Goal: Task Accomplishment & Management: Use online tool/utility

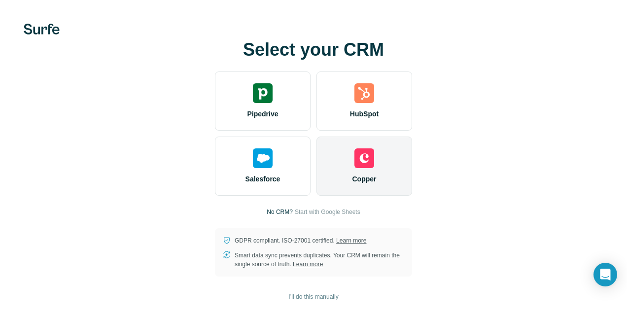
click at [389, 151] on div "Copper" at bounding box center [365, 166] width 96 height 59
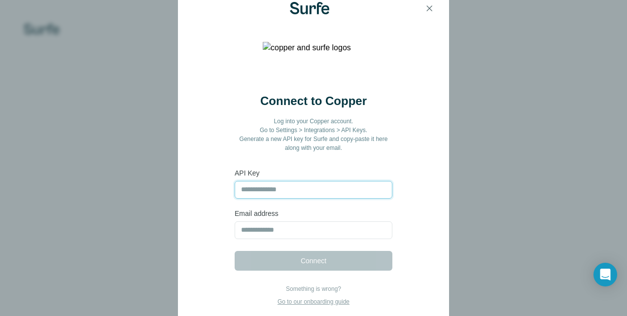
paste input "**********"
type input "**********"
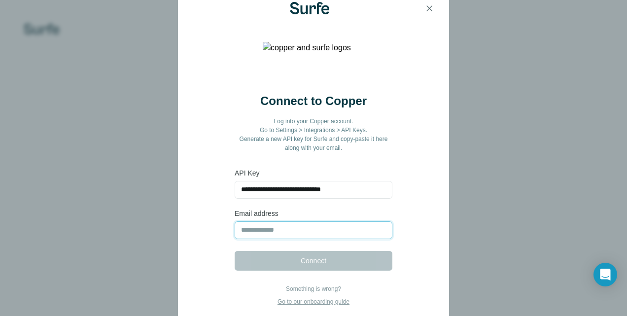
click at [292, 225] on input "email" at bounding box center [314, 230] width 158 height 18
type input "**********"
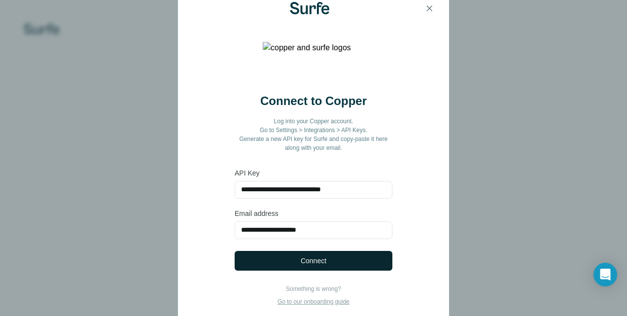
click at [312, 261] on span "Connect" at bounding box center [314, 261] width 26 height 10
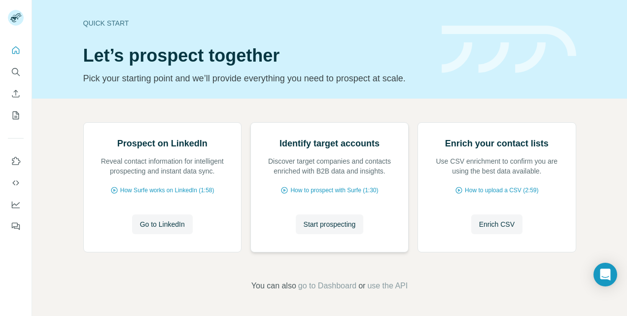
scroll to position [87, 0]
click at [319, 227] on span "Start prospecting" at bounding box center [330, 224] width 52 height 10
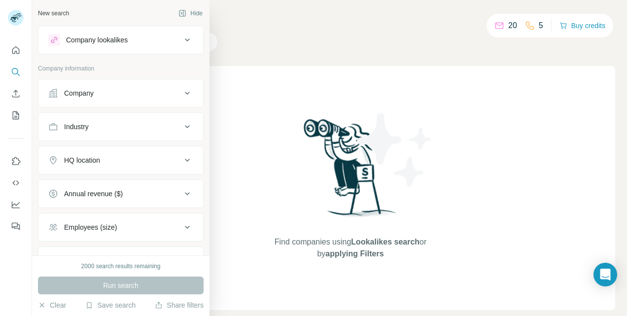
click at [94, 96] on div "Company" at bounding box center [79, 93] width 30 height 10
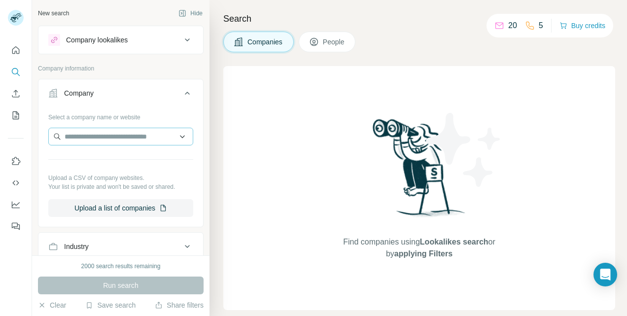
scroll to position [49, 0]
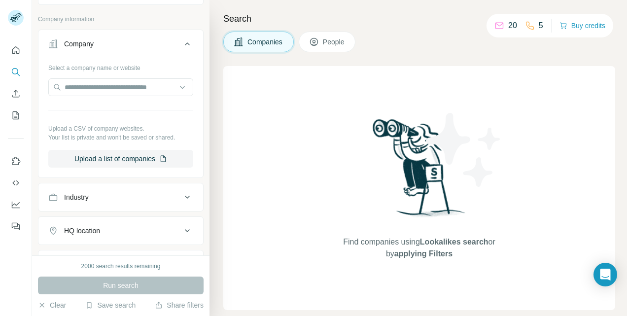
click at [131, 194] on div "Industry" at bounding box center [114, 197] width 133 height 10
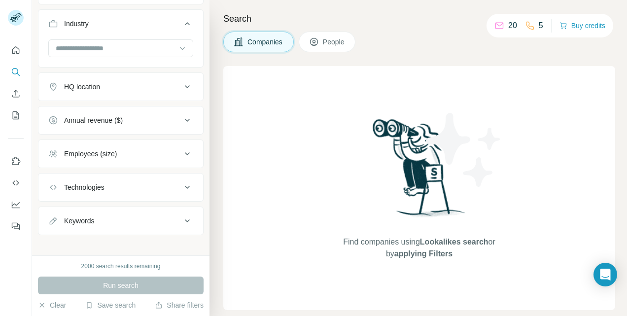
scroll to position [227, 0]
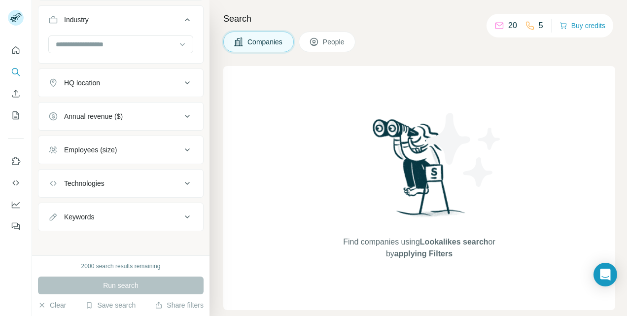
click at [126, 150] on div "Employees (size)" at bounding box center [114, 150] width 133 height 10
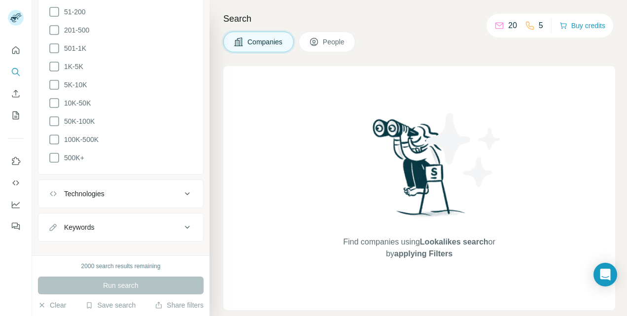
scroll to position [450, 0]
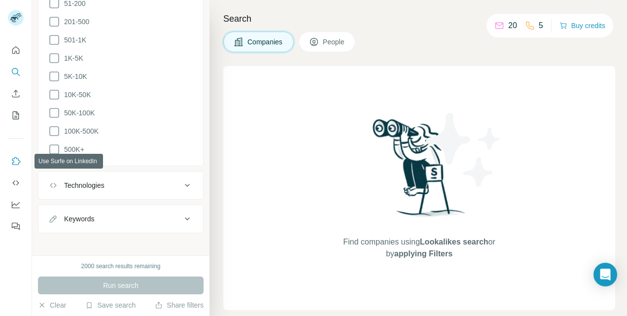
click at [14, 161] on icon "Use Surfe on LinkedIn" at bounding box center [16, 161] width 10 height 10
click at [10, 184] on button "Use Surfe API" at bounding box center [16, 183] width 16 height 18
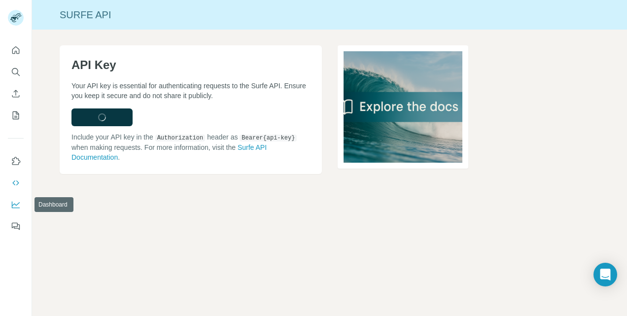
click at [19, 207] on icon "Dashboard" at bounding box center [16, 205] width 8 height 7
click at [19, 206] on icon "Dashboard" at bounding box center [16, 205] width 10 height 10
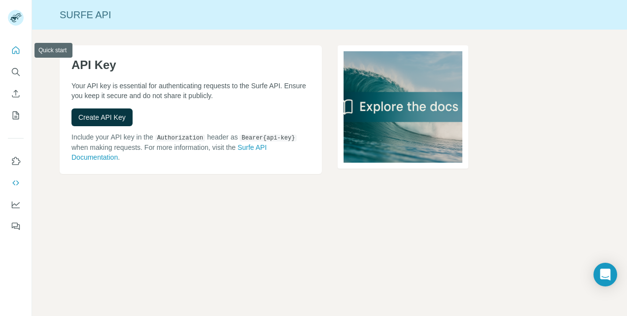
click at [14, 48] on icon "Quick start" at bounding box center [16, 50] width 10 height 10
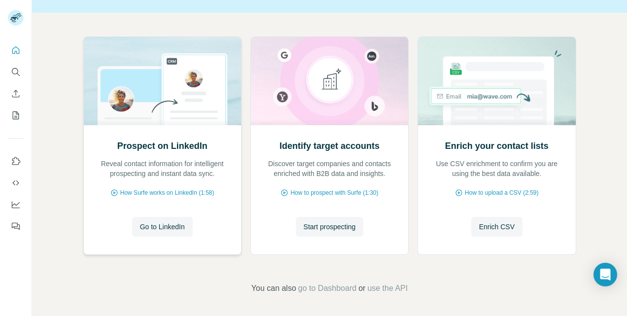
scroll to position [87, 0]
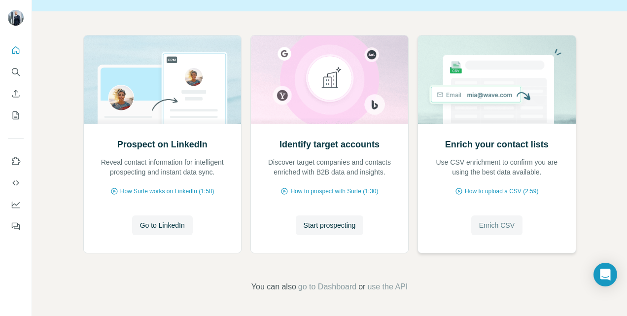
click at [489, 225] on span "Enrich CSV" at bounding box center [496, 225] width 35 height 10
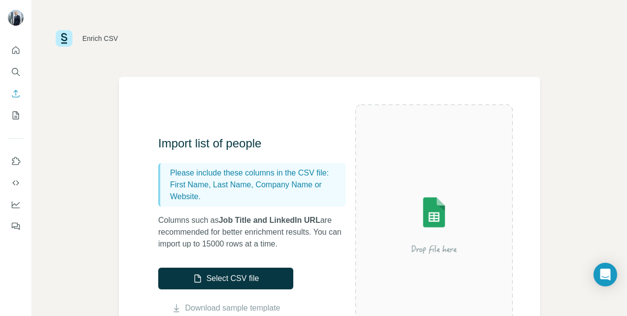
scroll to position [49, 0]
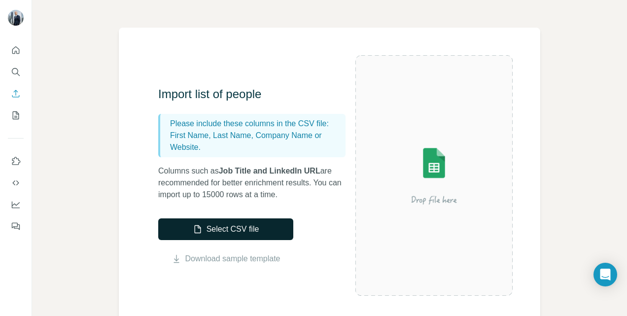
click at [267, 229] on button "Select CSV file" at bounding box center [225, 229] width 135 height 22
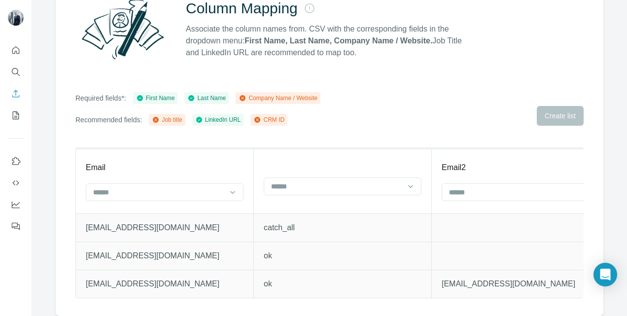
scroll to position [113, 0]
click at [230, 187] on icon at bounding box center [233, 192] width 10 height 10
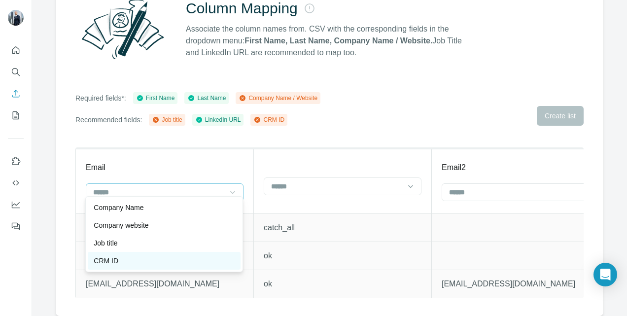
click at [160, 259] on div "CRM ID" at bounding box center [164, 261] width 141 height 10
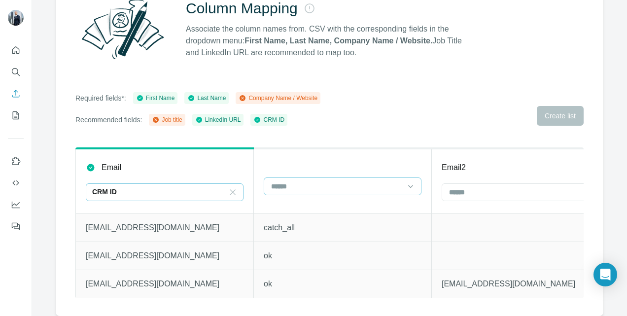
click at [320, 181] on input at bounding box center [336, 186] width 133 height 11
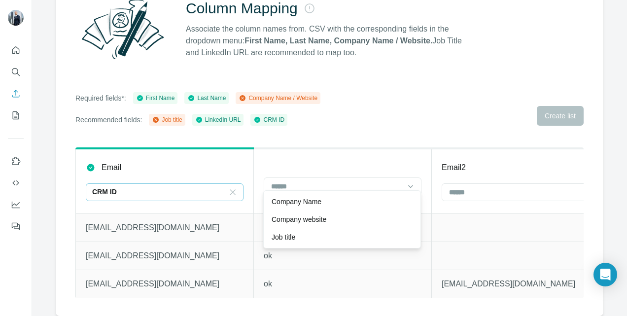
click at [311, 158] on th at bounding box center [343, 180] width 178 height 65
click at [462, 187] on input at bounding box center [514, 192] width 133 height 11
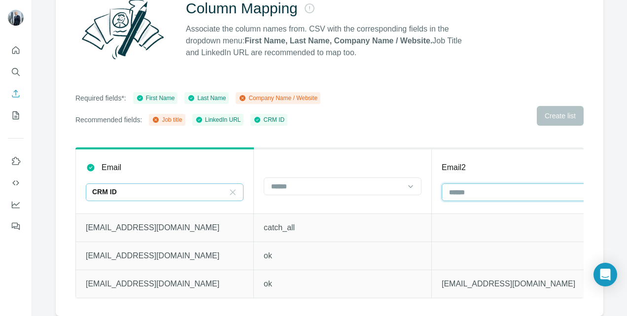
scroll to position [0, 5]
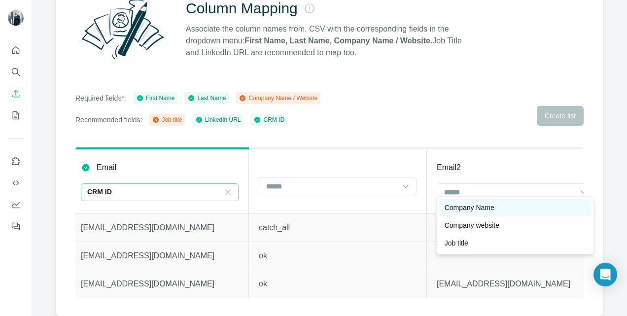
click at [460, 213] on div "Company Name" at bounding box center [515, 208] width 153 height 18
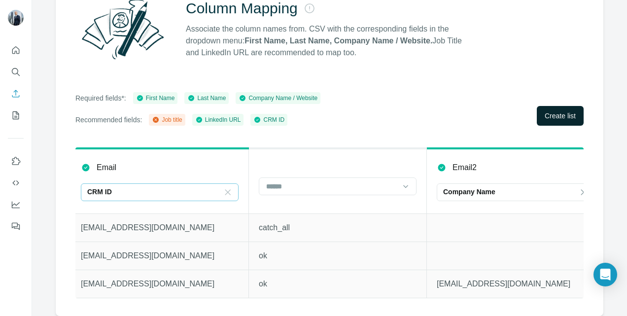
click at [546, 111] on span "Create list" at bounding box center [560, 116] width 31 height 10
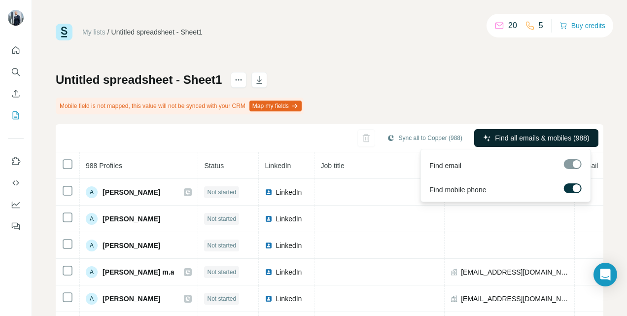
click at [495, 139] on span "Find all emails & mobiles (988)" at bounding box center [542, 138] width 94 height 10
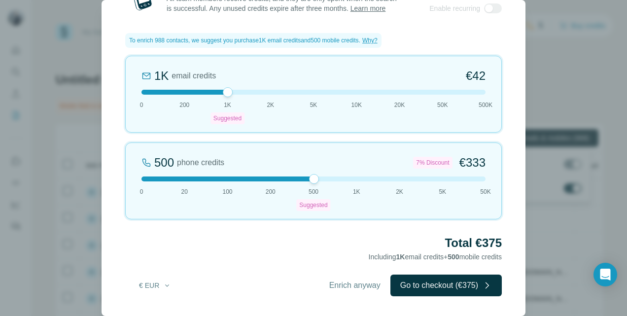
scroll to position [25, 0]
click at [361, 287] on span "Enrich anyway" at bounding box center [354, 286] width 51 height 12
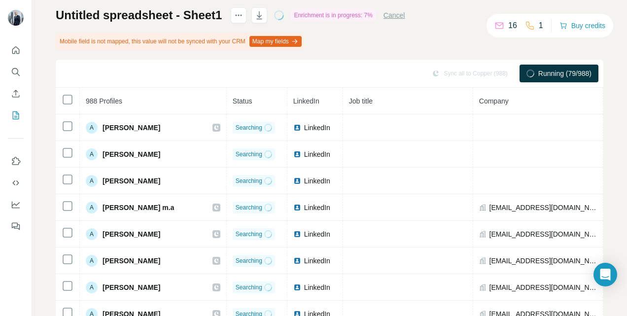
scroll to position [49, 0]
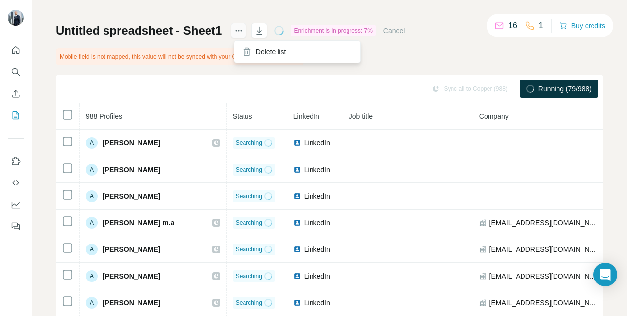
click at [242, 26] on icon "actions" at bounding box center [239, 31] width 10 height 10
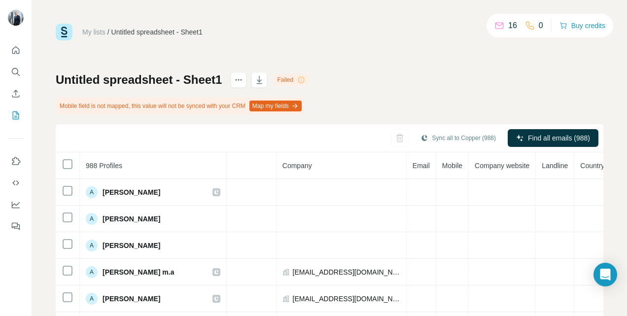
scroll to position [0, 0]
click at [22, 114] on button "My lists" at bounding box center [16, 115] width 16 height 18
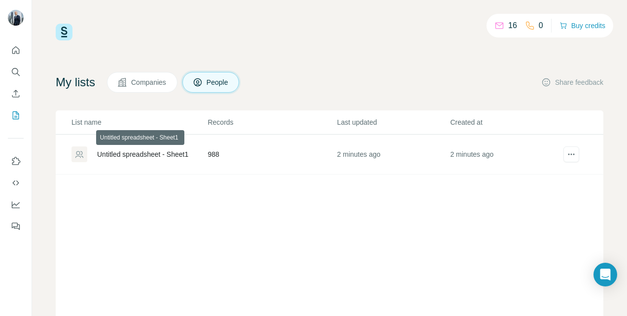
click at [132, 152] on div "Untitled spreadsheet - Sheet1" at bounding box center [142, 154] width 91 height 10
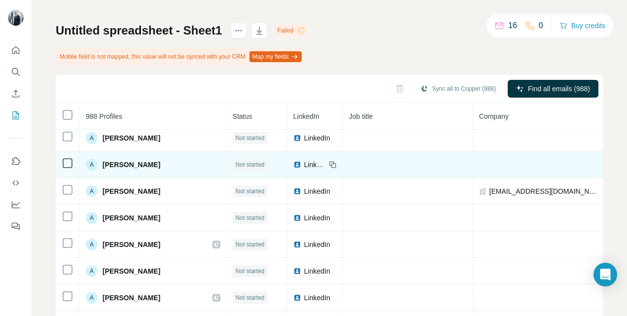
scroll to position [493, 0]
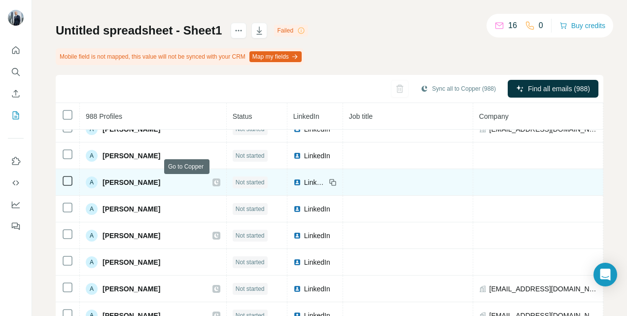
click at [214, 181] on icon at bounding box center [216, 182] width 4 height 4
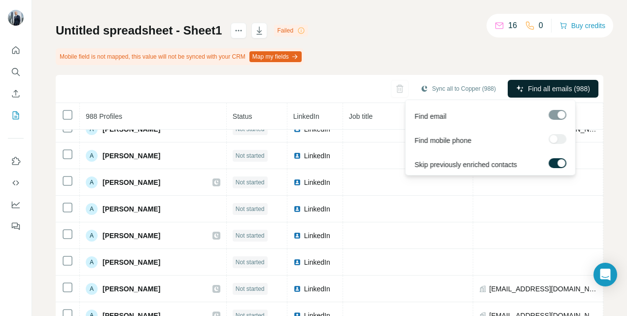
click at [517, 90] on button "Find all emails (988)" at bounding box center [553, 89] width 91 height 18
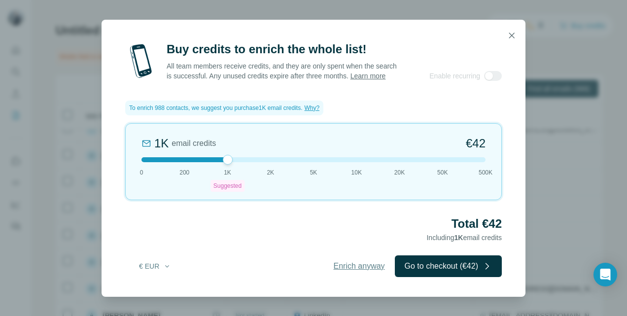
click at [347, 269] on span "Enrich anyway" at bounding box center [359, 266] width 51 height 12
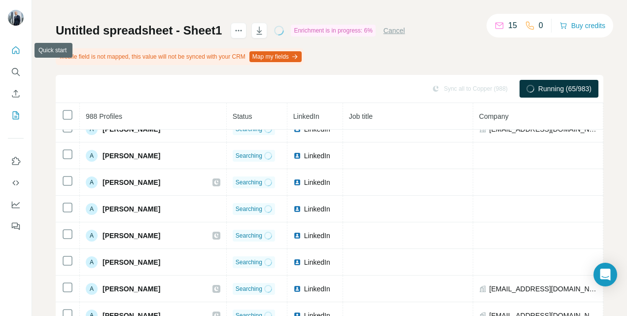
click at [19, 53] on icon "Quick start" at bounding box center [15, 49] width 7 height 7
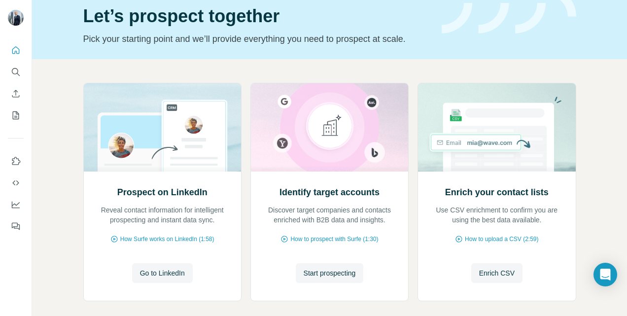
scroll to position [87, 0]
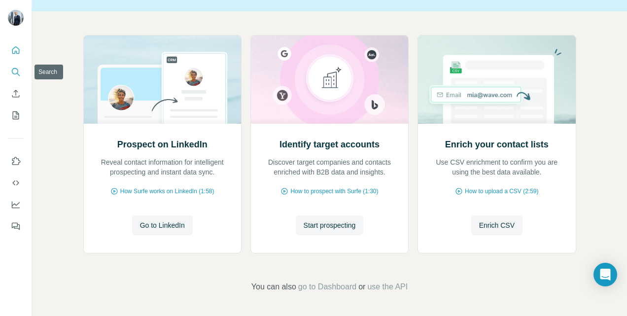
click at [19, 76] on icon "Search" at bounding box center [16, 72] width 10 height 10
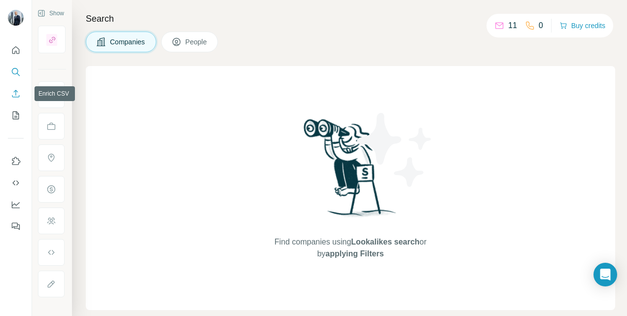
click at [13, 97] on icon "Enrich CSV" at bounding box center [15, 93] width 7 height 7
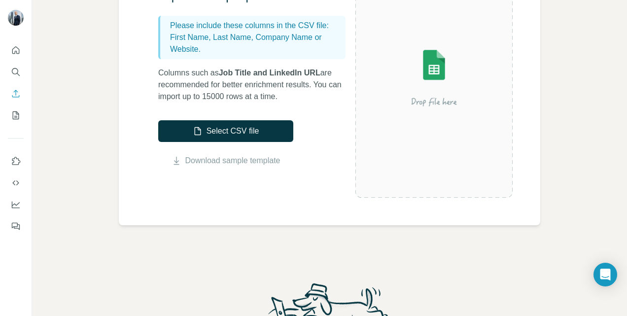
scroll to position [148, 0]
click at [14, 114] on icon "My lists" at bounding box center [16, 115] width 10 height 10
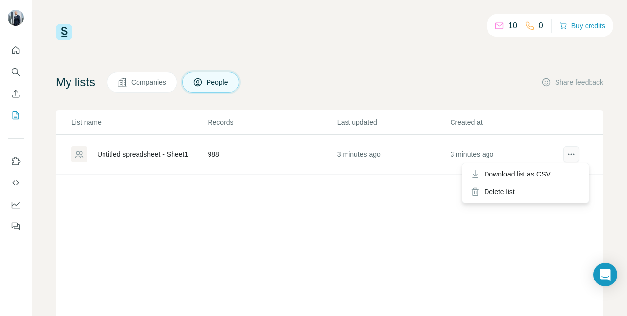
click at [564, 150] on button "actions" at bounding box center [572, 154] width 16 height 16
click at [156, 87] on button "Companies" at bounding box center [142, 82] width 71 height 21
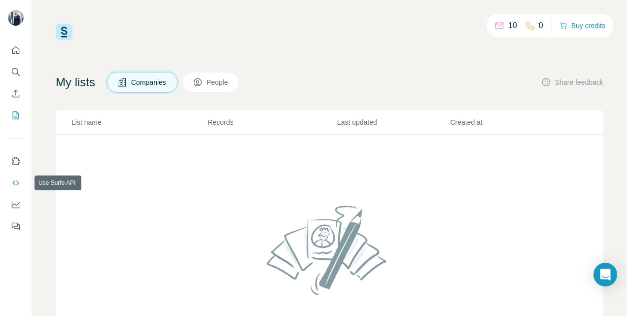
click at [13, 185] on icon "Use Surfe API" at bounding box center [16, 183] width 10 height 10
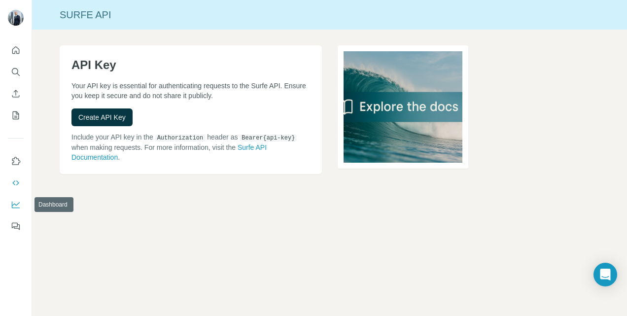
click at [16, 204] on icon "Dashboard" at bounding box center [16, 205] width 10 height 10
